Goal: Task Accomplishment & Management: Complete application form

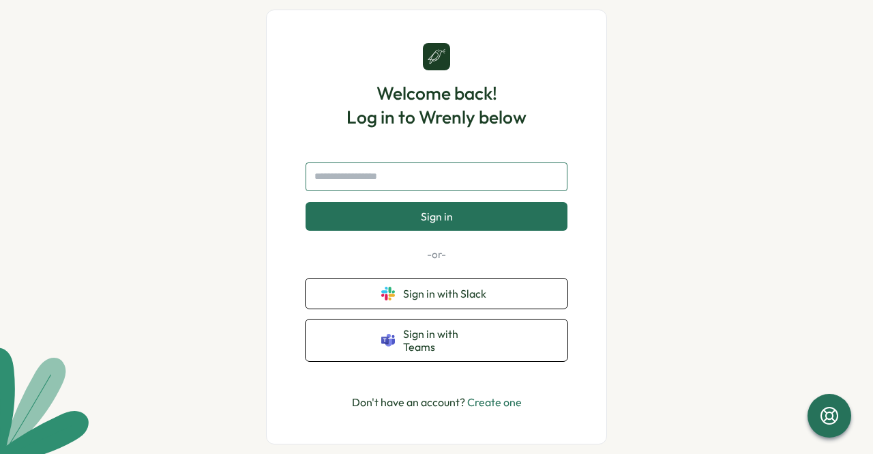
click at [394, 187] on input "text" at bounding box center [437, 176] width 262 height 29
type input "**********"
click at [306, 202] on button "Sign in" at bounding box center [437, 216] width 262 height 29
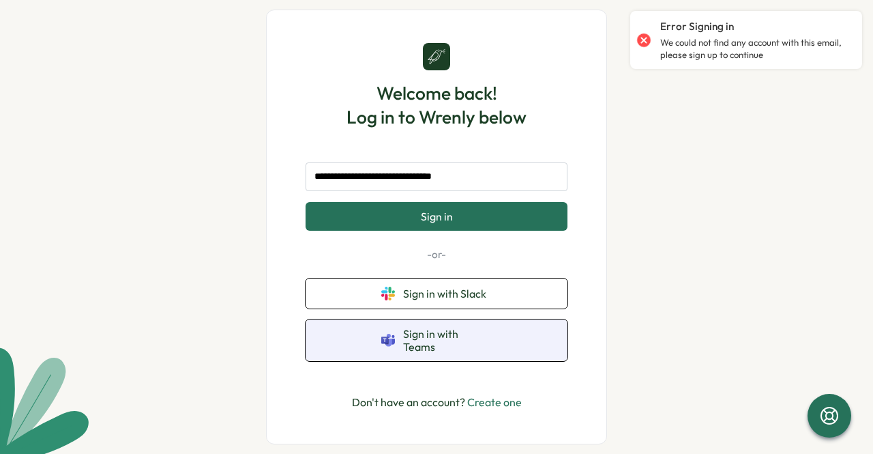
click at [524, 331] on button "Sign in with Teams" at bounding box center [437, 340] width 262 height 42
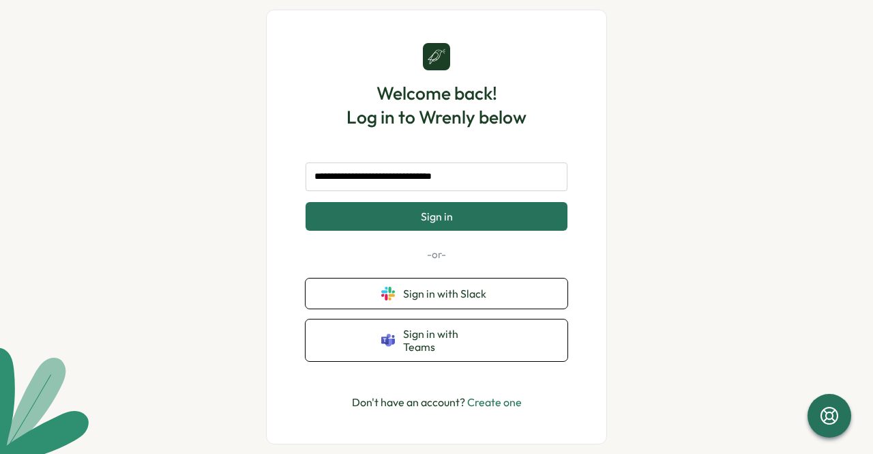
click at [492, 401] on link "Create one" at bounding box center [494, 402] width 55 height 14
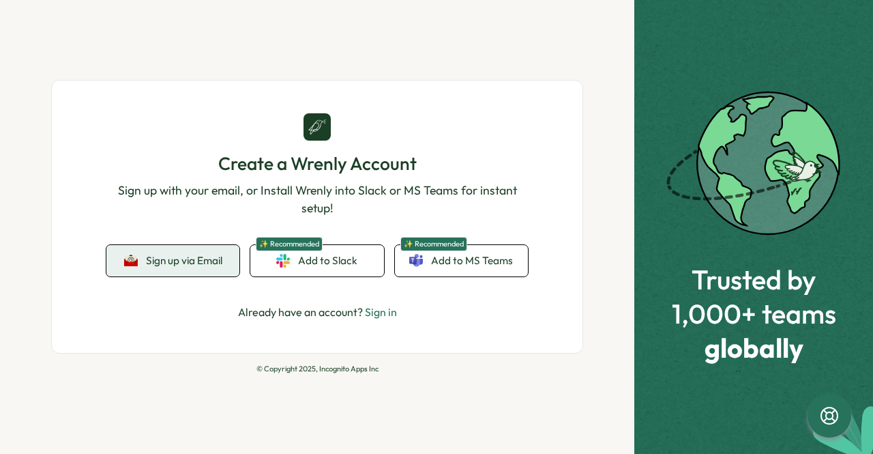
click at [165, 264] on span "Sign up via Email" at bounding box center [184, 260] width 76 height 12
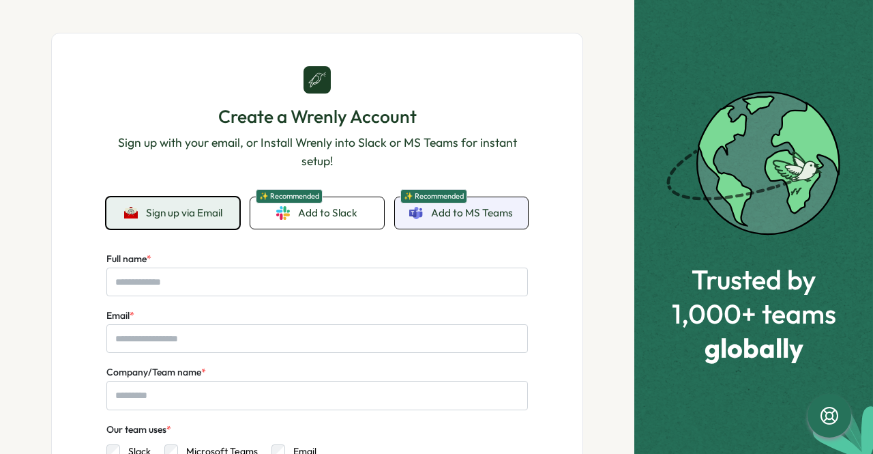
click at [486, 211] on span "Add to MS Teams" at bounding box center [472, 212] width 82 height 15
